Goal: Use online tool/utility: Utilize a website feature to perform a specific function

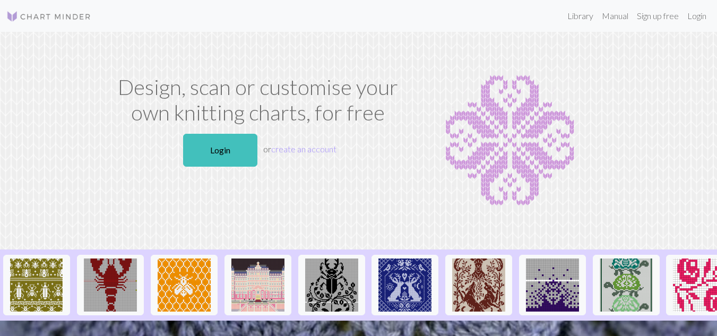
click at [216, 132] on p "Login or create an account" at bounding box center [258, 149] width 290 height 41
click at [221, 151] on link "Login" at bounding box center [220, 150] width 74 height 33
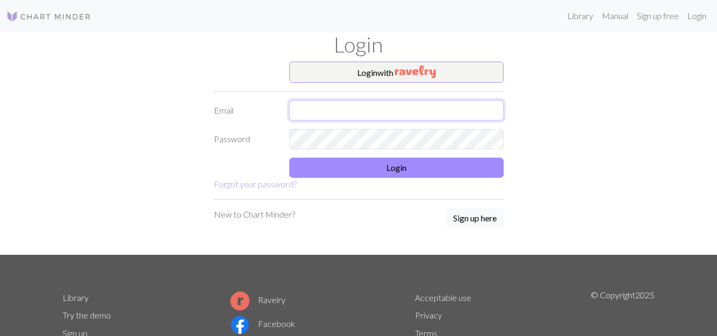
click at [300, 103] on input "text" at bounding box center [396, 110] width 214 height 20
type input "[EMAIL_ADDRESS][DOMAIN_NAME]"
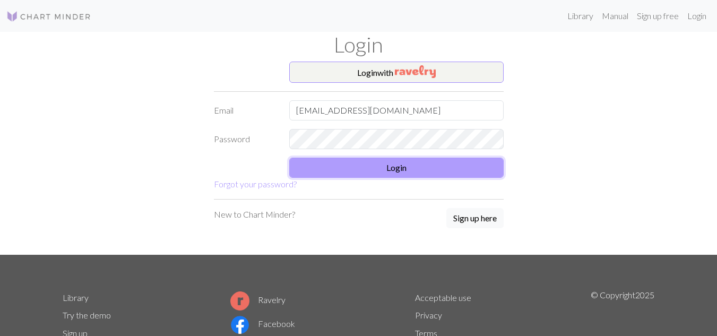
click at [384, 175] on button "Login" at bounding box center [396, 168] width 214 height 20
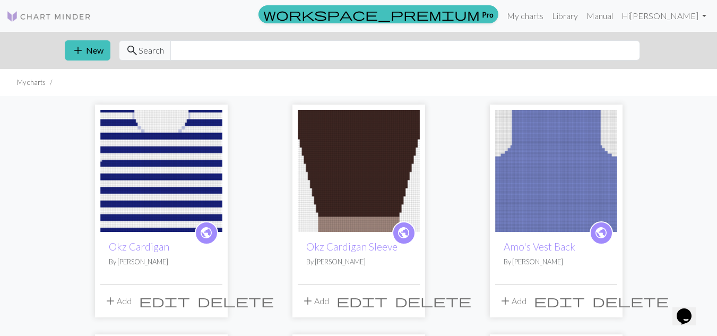
click at [369, 177] on img at bounding box center [359, 171] width 122 height 122
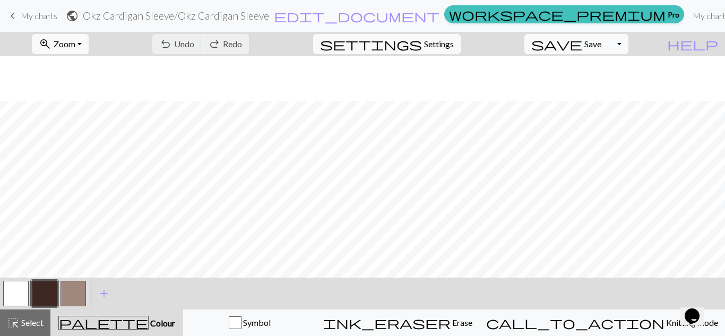
scroll to position [456, 0]
click at [10, 299] on button "button" at bounding box center [15, 293] width 25 height 25
click at [89, 49] on button "zoom_in Zoom Zoom" at bounding box center [60, 44] width 57 height 20
click at [74, 128] on button "50%" at bounding box center [74, 127] width 84 height 17
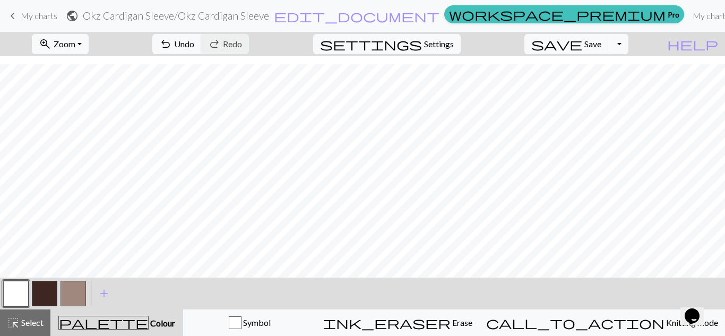
scroll to position [0, 0]
click at [30, 320] on span "Select" at bounding box center [32, 322] width 24 height 10
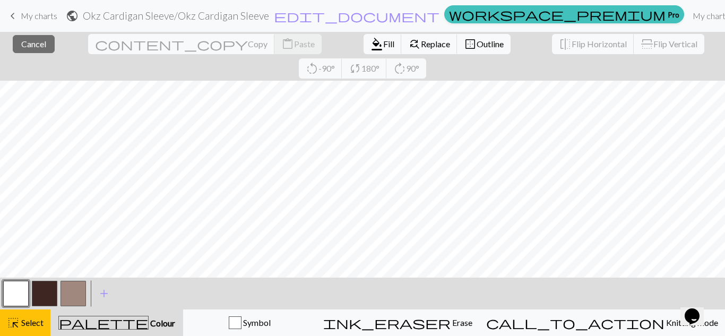
click at [20, 288] on button "button" at bounding box center [15, 293] width 25 height 25
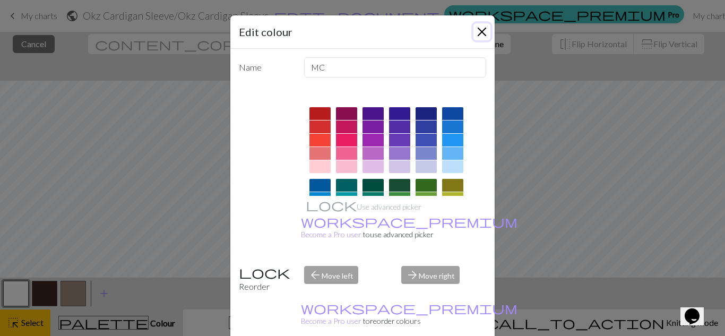
click at [477, 29] on button "Close" at bounding box center [481, 31] width 17 height 17
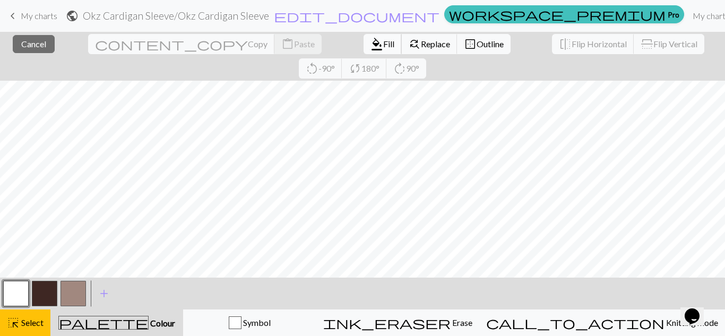
click at [370, 39] on span "format_color_fill" at bounding box center [376, 44] width 13 height 15
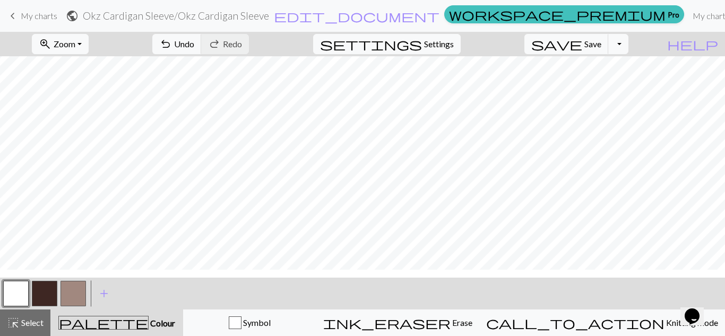
scroll to position [139, 0]
click at [47, 289] on button "button" at bounding box center [44, 293] width 25 height 25
click at [17, 289] on button "button" at bounding box center [15, 293] width 25 height 25
click at [44, 293] on button "button" at bounding box center [44, 293] width 25 height 25
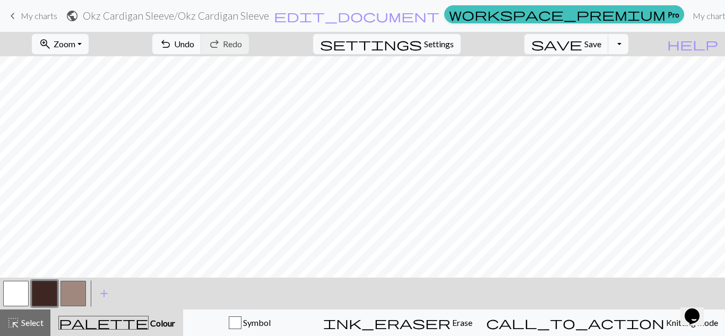
click at [17, 292] on button "button" at bounding box center [15, 293] width 25 height 25
click at [44, 295] on button "button" at bounding box center [44, 293] width 25 height 25
click at [16, 292] on button "button" at bounding box center [15, 293] width 25 height 25
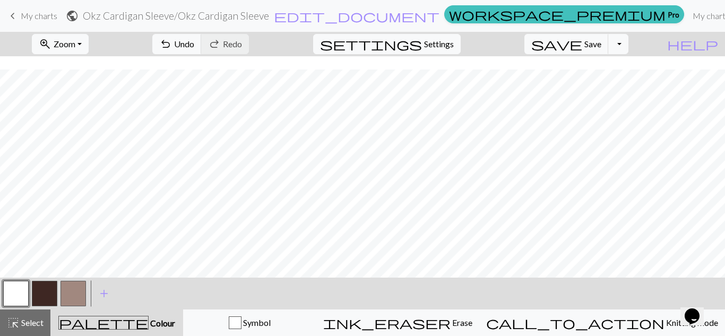
scroll to position [128, 0]
click at [89, 43] on button "zoom_in Zoom Zoom" at bounding box center [60, 44] width 57 height 20
click at [60, 132] on button "50%" at bounding box center [74, 127] width 84 height 17
click at [601, 44] on span "Save" at bounding box center [592, 44] width 17 height 10
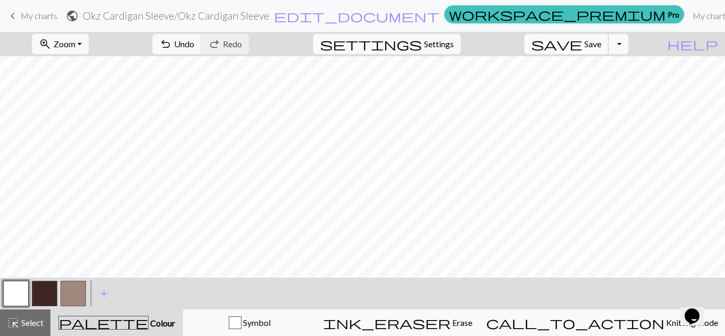
click at [599, 47] on button "save Save Save" at bounding box center [566, 44] width 84 height 20
